Goal: Transaction & Acquisition: Download file/media

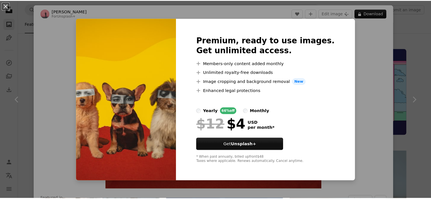
scroll to position [992, 0]
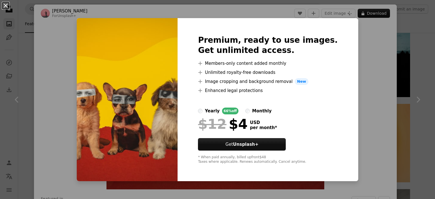
click at [6, 7] on button "An X shape" at bounding box center [5, 5] width 7 height 7
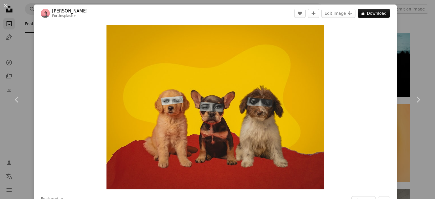
click at [5, 8] on button "An X shape" at bounding box center [5, 5] width 7 height 7
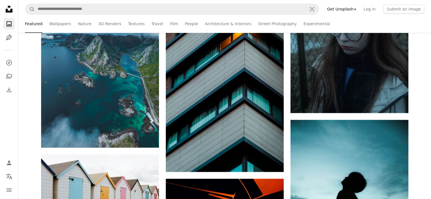
scroll to position [936, 0]
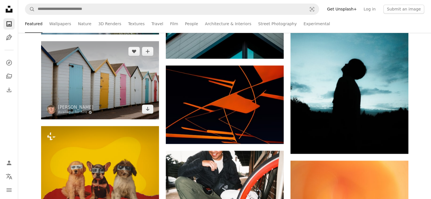
click at [108, 93] on img at bounding box center [100, 80] width 118 height 78
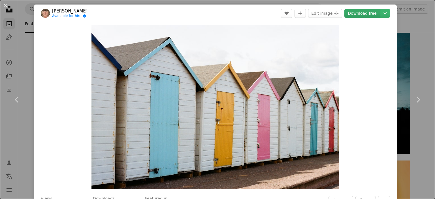
click at [362, 14] on link "Download free" at bounding box center [363, 13] width 36 height 9
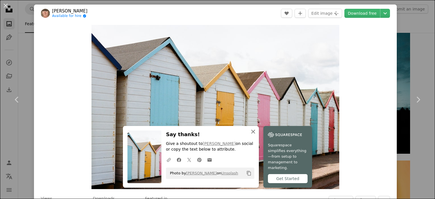
click at [250, 135] on icon "An X shape" at bounding box center [253, 131] width 7 height 7
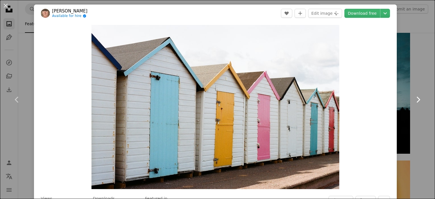
click at [404, 88] on link "Chevron right" at bounding box center [418, 100] width 34 height 54
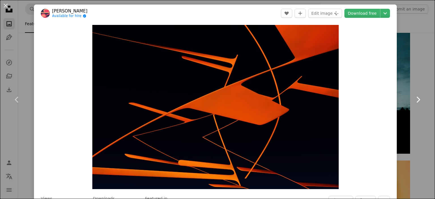
click at [417, 101] on icon at bounding box center [419, 100] width 4 height 6
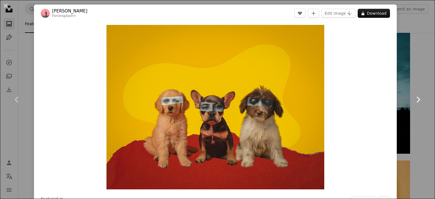
click at [417, 101] on icon at bounding box center [419, 100] width 4 height 6
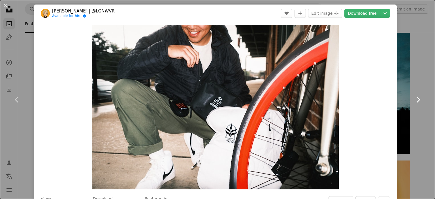
click at [414, 101] on icon "Chevron right" at bounding box center [418, 99] width 9 height 9
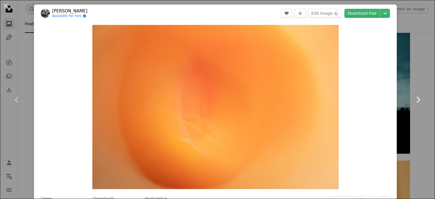
click at [414, 101] on icon "Chevron right" at bounding box center [418, 99] width 9 height 9
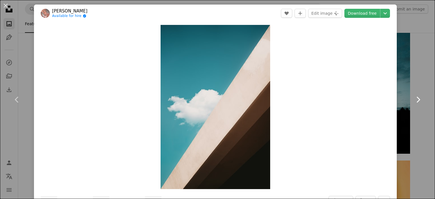
click at [414, 101] on icon "Chevron right" at bounding box center [418, 99] width 9 height 9
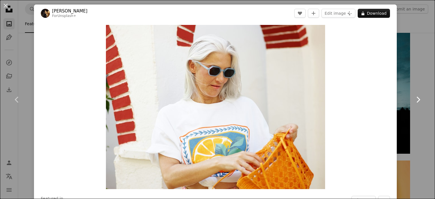
click at [414, 101] on icon "Chevron right" at bounding box center [418, 99] width 9 height 9
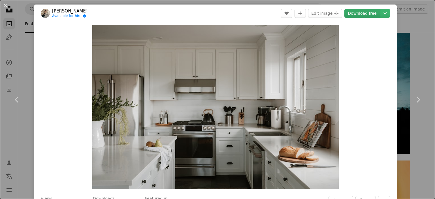
click at [356, 12] on link "Download free" at bounding box center [363, 13] width 36 height 9
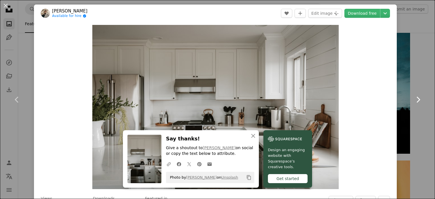
click at [417, 101] on icon at bounding box center [419, 100] width 4 height 6
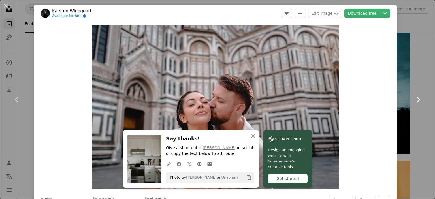
click at [417, 101] on icon at bounding box center [419, 100] width 4 height 6
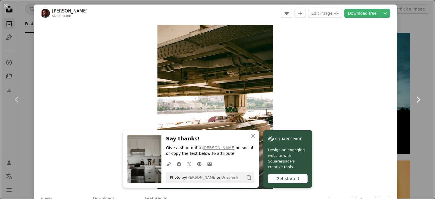
click at [417, 101] on icon at bounding box center [419, 100] width 4 height 6
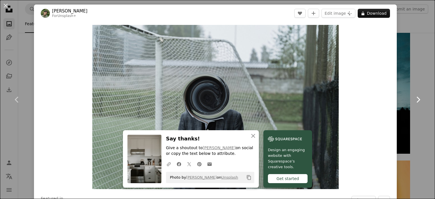
click at [417, 101] on icon at bounding box center [419, 100] width 4 height 6
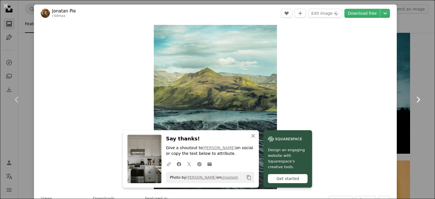
click at [417, 101] on icon at bounding box center [419, 100] width 4 height 6
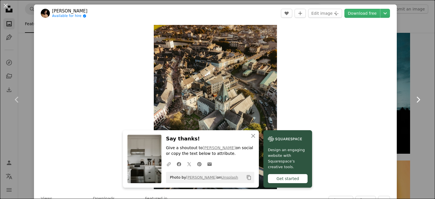
click at [417, 101] on icon at bounding box center [419, 100] width 4 height 6
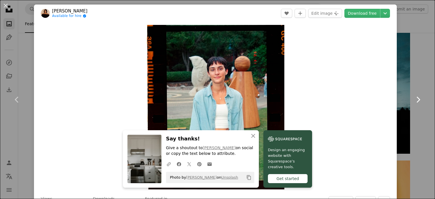
click at [417, 101] on icon at bounding box center [419, 100] width 4 height 6
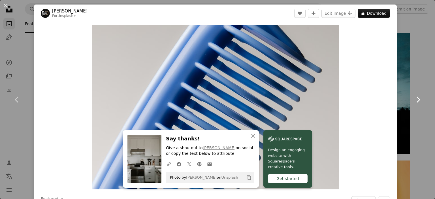
click at [417, 101] on icon at bounding box center [419, 100] width 4 height 6
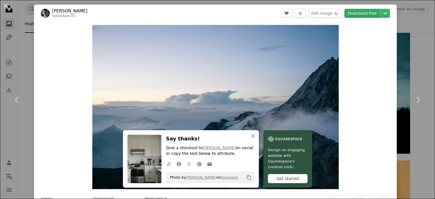
click at [366, 15] on link "Download free" at bounding box center [363, 13] width 36 height 9
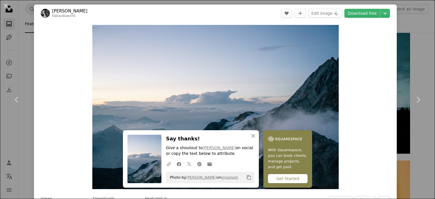
click at [421, 49] on div "An X shape Chevron left Chevron right [PERSON_NAME] fabianbaechli A heart A plu…" at bounding box center [217, 99] width 435 height 199
